Goal: Understand process/instructions

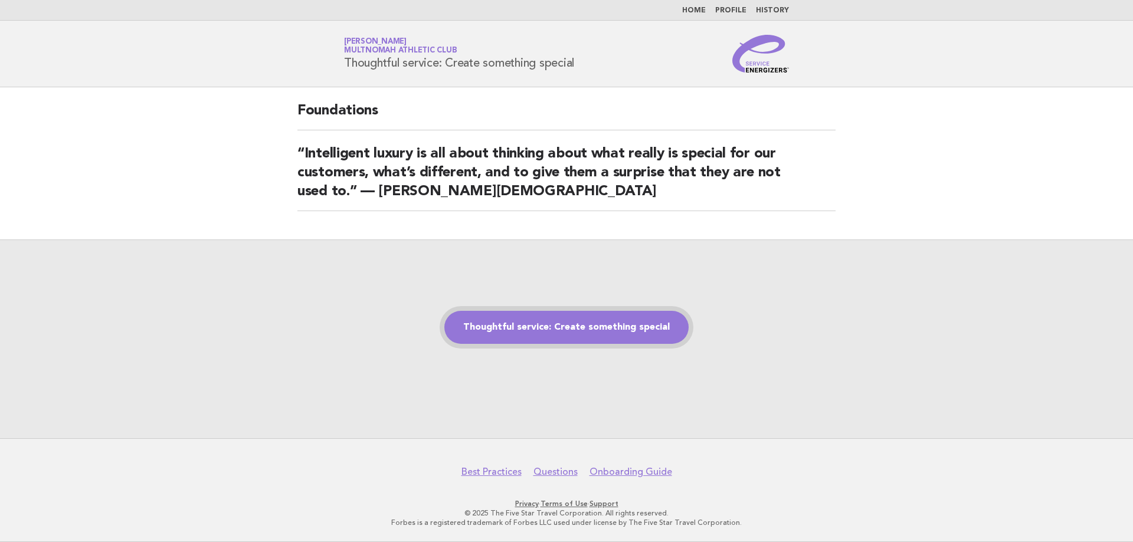
click at [547, 329] on link "Thoughtful service: Create something special" at bounding box center [566, 327] width 244 height 33
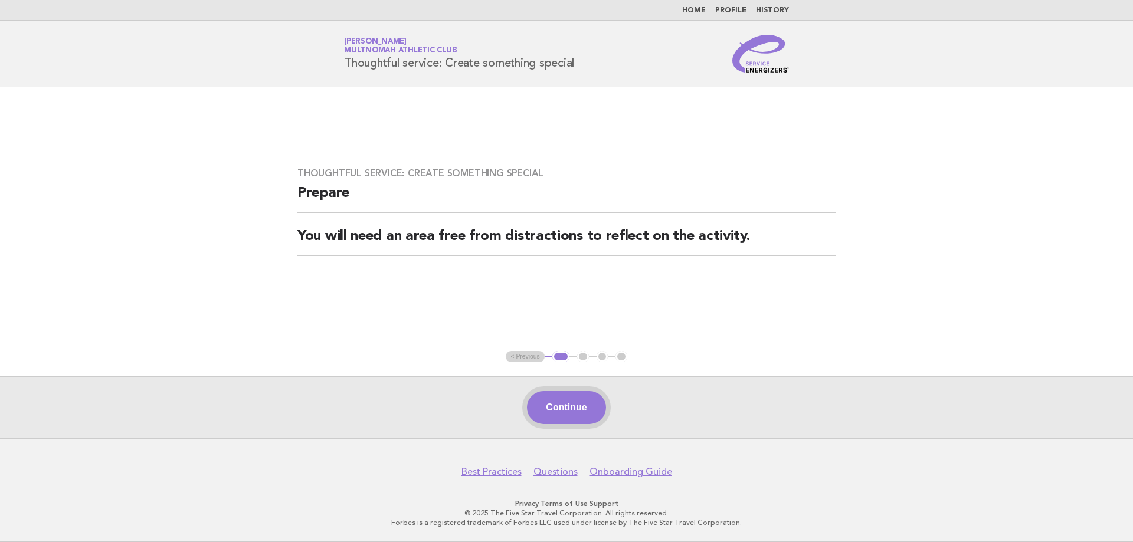
click at [563, 411] on button "Continue" at bounding box center [566, 407] width 78 height 33
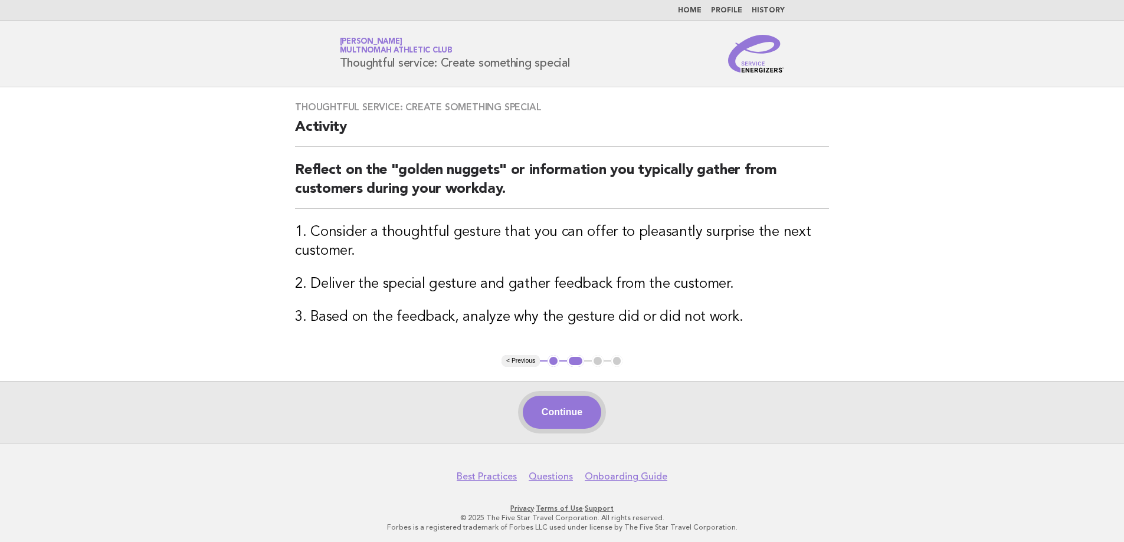
click at [558, 411] on button "Continue" at bounding box center [562, 412] width 78 height 33
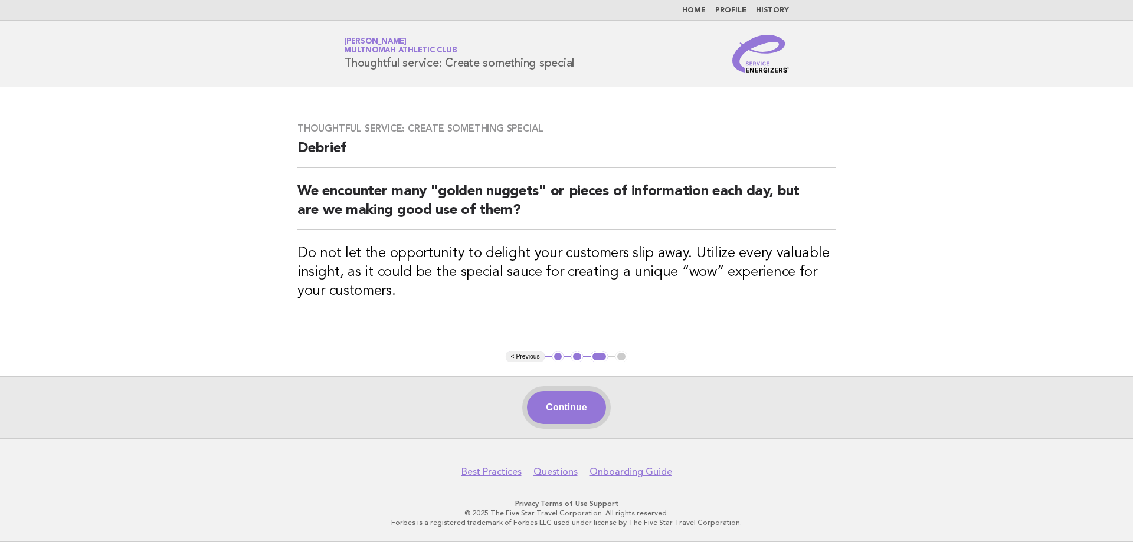
click at [548, 399] on button "Continue" at bounding box center [566, 407] width 78 height 33
